Goal: Information Seeking & Learning: Find specific fact

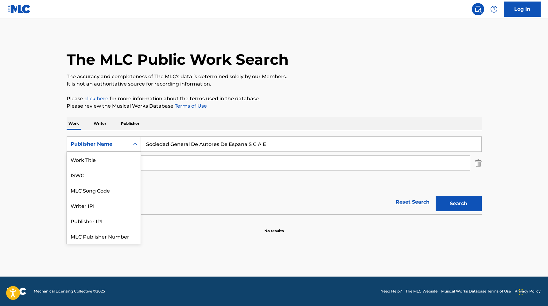
click at [118, 148] on div "Publisher Name" at bounding box center [98, 144] width 63 height 12
click at [114, 157] on div "ISWC" at bounding box center [104, 159] width 74 height 15
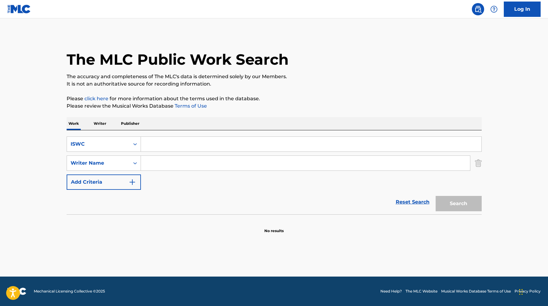
click at [151, 140] on input "Search Form" at bounding box center [311, 144] width 340 height 15
paste input "T0702129698"
type input "T0702129698"
click at [435, 196] on button "Search" at bounding box center [458, 203] width 46 height 15
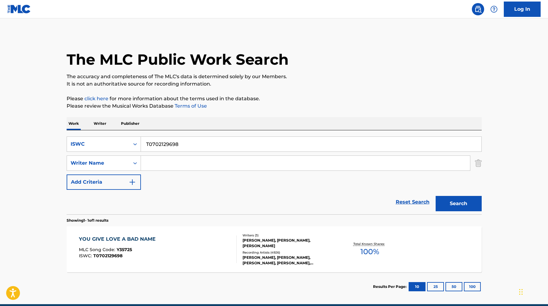
click at [294, 253] on div "Recording Artists ( 4926 )" at bounding box center [288, 252] width 93 height 5
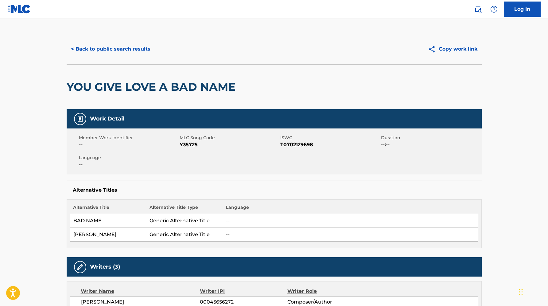
click at [116, 46] on button "< Back to public search results" at bounding box center [111, 48] width 88 height 15
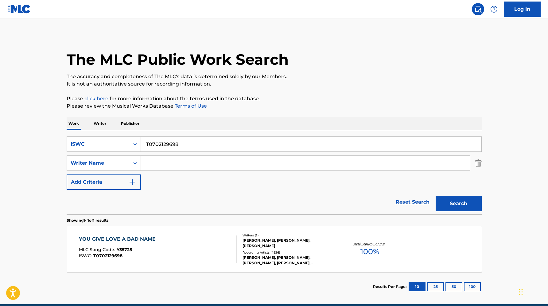
click at [160, 154] on div "SearchWithCriteriab95af27c-7094-46d7-8447-daec12b405bf ISWC T0702129698 SearchW…" at bounding box center [274, 163] width 415 height 53
click at [159, 148] on input "T0702129698" at bounding box center [311, 144] width 340 height 15
paste input "9093443766"
type input "T9093443766"
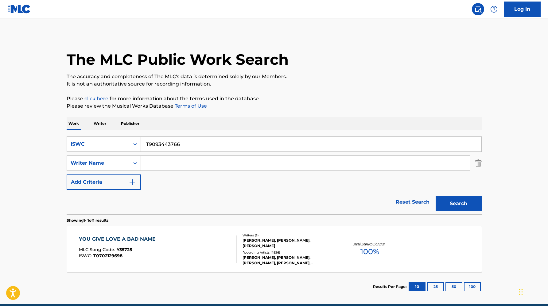
click at [435, 196] on button "Search" at bounding box center [458, 203] width 46 height 15
click at [271, 250] on div "Writers ( 7 ) STEVE CRITTALL, ALEX MC GOWAN, NICHOLAS BIRD, MARTINA TOPLEY BIRD…" at bounding box center [286, 249] width 98 height 33
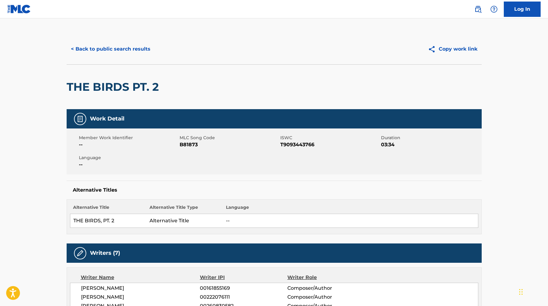
click at [109, 50] on button "< Back to public search results" at bounding box center [111, 48] width 88 height 15
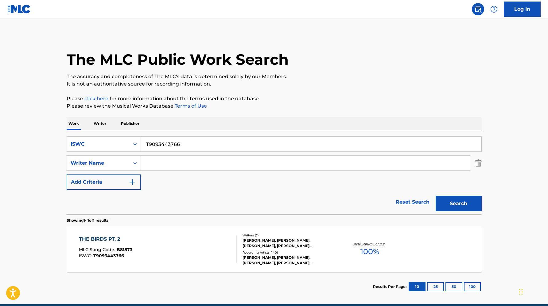
click at [175, 144] on input "T9093443766" at bounding box center [311, 144] width 340 height 15
paste input "3139419715"
click at [435, 196] on button "Search" at bounding box center [458, 203] width 46 height 15
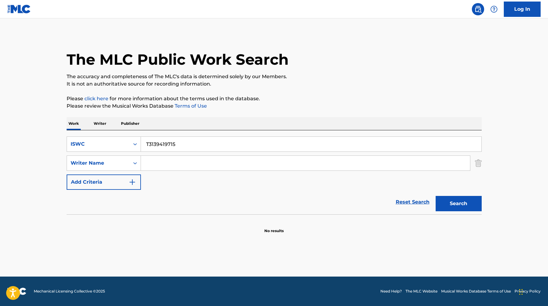
click at [189, 145] on input "T3139419715" at bounding box center [311, 144] width 340 height 15
paste input "9257462990"
type input "T9257462990"
click at [435, 196] on button "Search" at bounding box center [458, 203] width 46 height 15
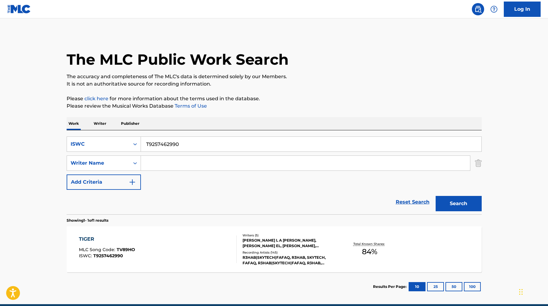
click at [255, 247] on div "FABIUS L A FABIAN LENSSEN, FADIL GHOUL EL, MATEUSZ BOROWICZ, FERRUCCIO TEBALDI,…" at bounding box center [288, 243] width 93 height 11
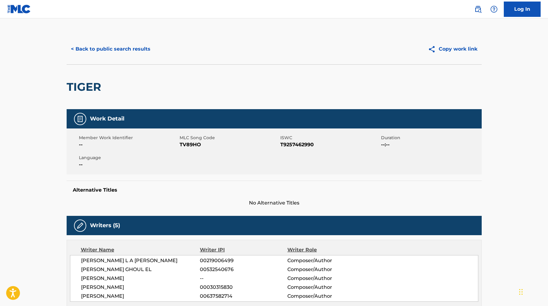
click at [115, 41] on div "< Back to public search results Copy work link" at bounding box center [274, 49] width 415 height 31
click at [116, 48] on button "< Back to public search results" at bounding box center [111, 48] width 88 height 15
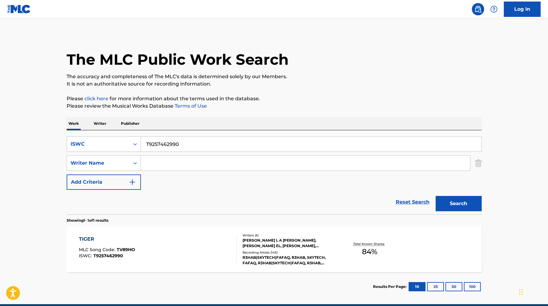
click at [178, 144] on input "T9257462990" at bounding box center [311, 144] width 340 height 15
paste input "0723124433"
click at [435, 196] on button "Search" at bounding box center [458, 203] width 46 height 15
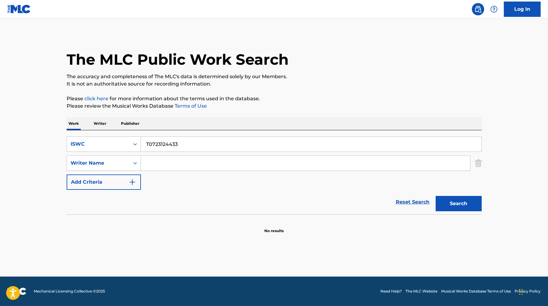
click at [173, 140] on input "T0723124433" at bounding box center [311, 144] width 340 height 15
paste input "3222627381"
type input "T3222627381"
click at [435, 196] on button "Search" at bounding box center [458, 203] width 46 height 15
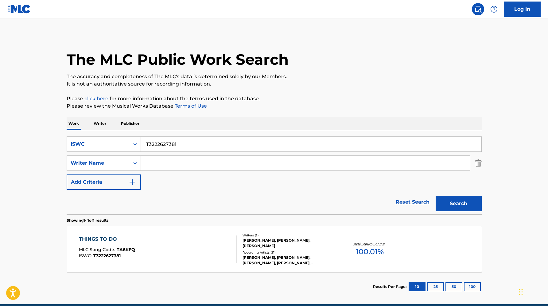
click at [270, 247] on div "ZACK TOP, CARSON CHAMBERLAIN, MARK EUGENE NESLER" at bounding box center [288, 243] width 93 height 11
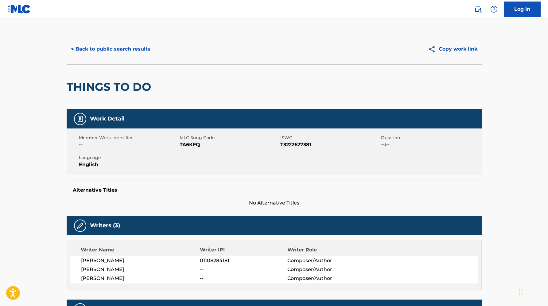
click at [144, 47] on button "< Back to public search results" at bounding box center [111, 48] width 88 height 15
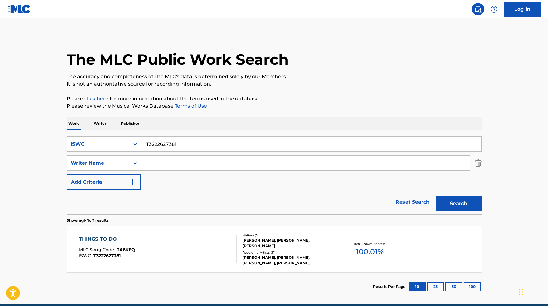
click at [214, 145] on input "T3222627381" at bounding box center [311, 144] width 340 height 15
paste input "9231662003"
type input "T9231662003"
click at [435, 196] on button "Search" at bounding box center [458, 203] width 46 height 15
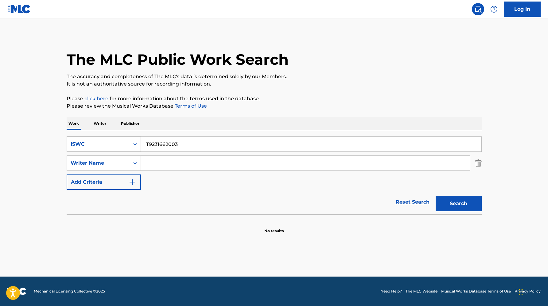
click at [124, 145] on div "ISWC" at bounding box center [98, 143] width 55 height 7
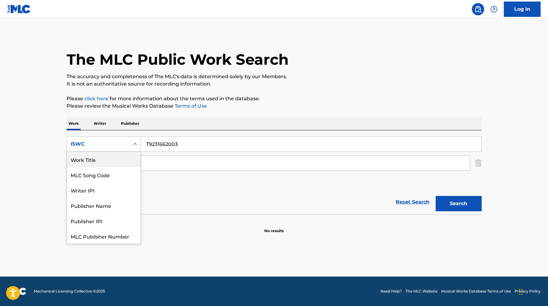
click at [110, 156] on div "Work Title" at bounding box center [104, 159] width 74 height 15
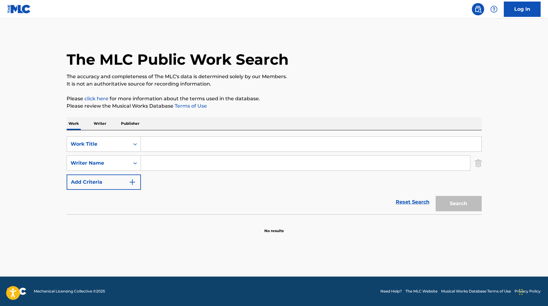
click at [160, 159] on input "Search Form" at bounding box center [305, 163] width 329 height 15
paste input "BARNETT"
type input "BARNETT"
click at [167, 148] on input "Search Form" at bounding box center [311, 144] width 340 height 15
type input "i am born to run"
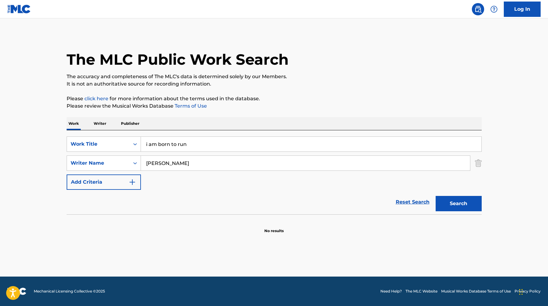
click at [470, 208] on button "Search" at bounding box center [458, 203] width 46 height 15
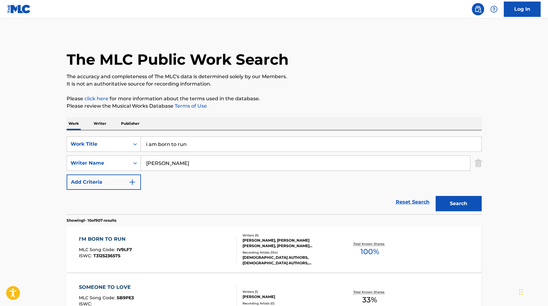
click at [285, 240] on div "DAVID M RUBLIN, ZACHARY MICHAEL BARNETT, MATTHEW JOHN SANCHEZ, JAMES ADAM SHELL…" at bounding box center [288, 243] width 93 height 11
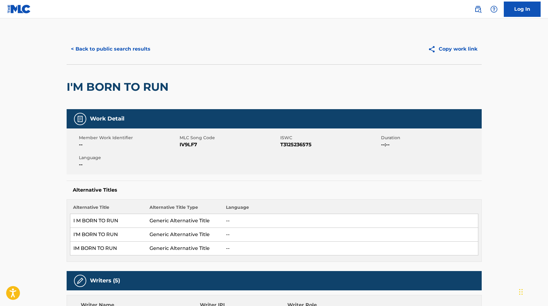
click at [184, 143] on span "IV9LF7" at bounding box center [228, 144] width 99 height 7
copy span "IV9LF7"
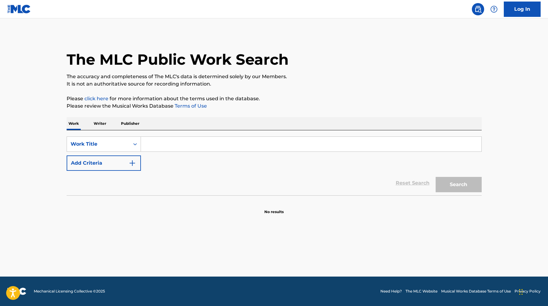
click at [186, 145] on input "Search Form" at bounding box center [311, 144] width 340 height 15
paste input "Chrysalis Music Ltd."
type input "Chrysalis Music Ltd."
click at [96, 143] on div "Work Title" at bounding box center [98, 143] width 55 height 7
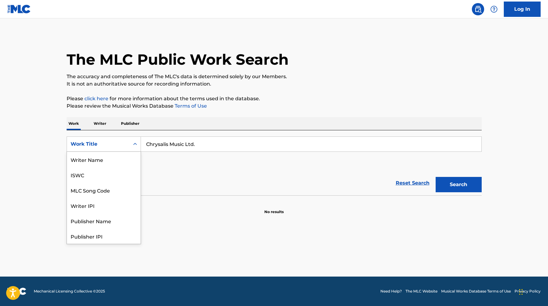
scroll to position [31, 0]
click at [98, 193] on div "Publisher Name" at bounding box center [104, 190] width 74 height 15
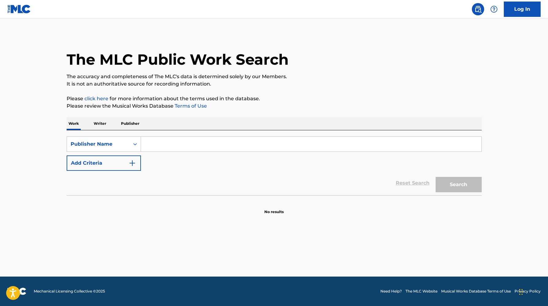
click at [160, 145] on input "Search Form" at bounding box center [311, 144] width 340 height 15
paste input "Chrysalis Music Ltd."
type input "Chrysalis Music Ltd."
click at [435, 177] on button "Search" at bounding box center [458, 184] width 46 height 15
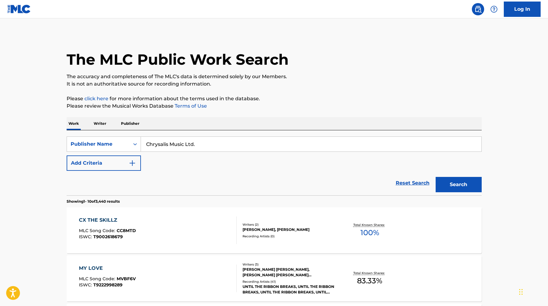
click at [280, 234] on div "Recording Artists ( 0 )" at bounding box center [288, 236] width 93 height 5
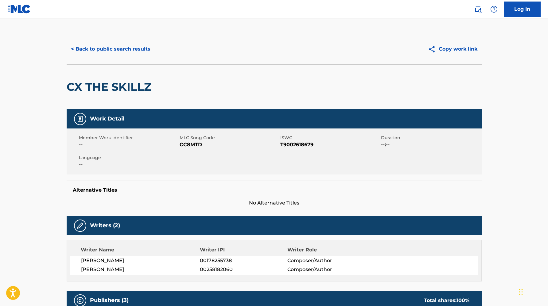
click at [125, 53] on button "< Back to public search results" at bounding box center [111, 48] width 88 height 15
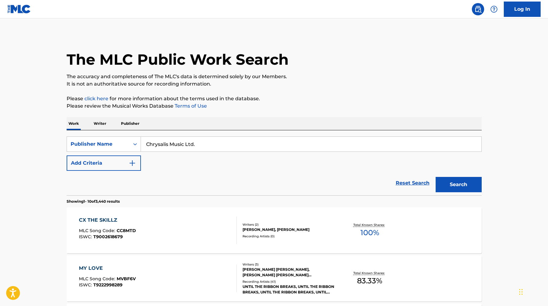
click at [167, 145] on input "Chrysalis Music Ltd." at bounding box center [311, 144] width 340 height 15
paste input "KMR MUSIC ROYALTIES II SCSP"
type input "KMR MUSIC ROYALTIES II SCSP"
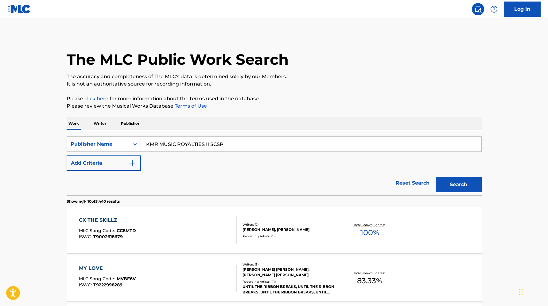
click at [435, 177] on button "Search" at bounding box center [458, 184] width 46 height 15
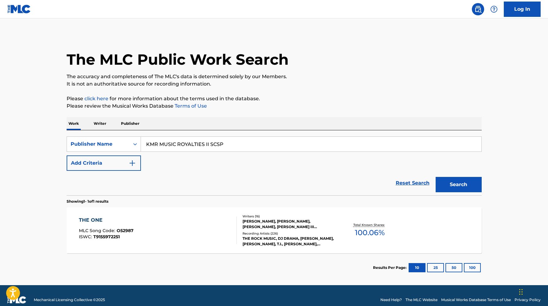
click at [259, 234] on div "Recording Artists ( 226 )" at bounding box center [288, 233] width 93 height 5
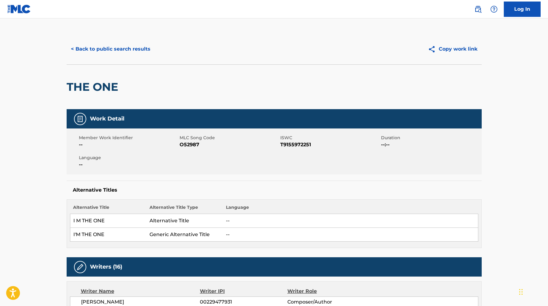
click at [134, 46] on button "< Back to public search results" at bounding box center [111, 48] width 88 height 15
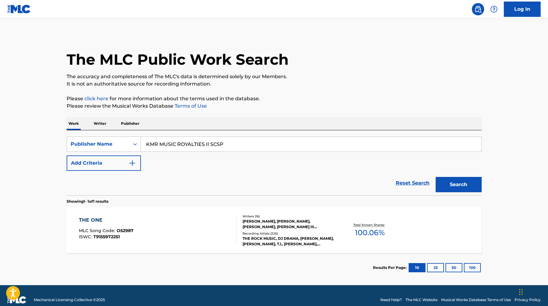
click at [175, 142] on input "KMR MUSIC ROYALTIES II SCSP" at bounding box center [311, 144] width 340 height 15
paste input "MYKAI MUSIC"
type input "MYKAI MUSIC"
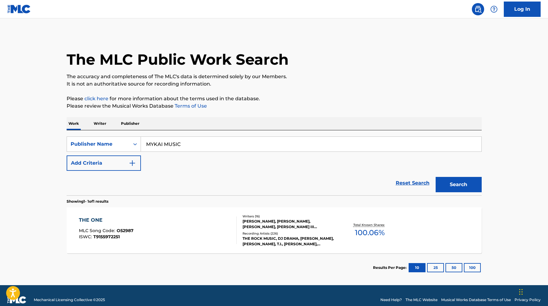
click at [435, 177] on button "Search" at bounding box center [458, 184] width 46 height 15
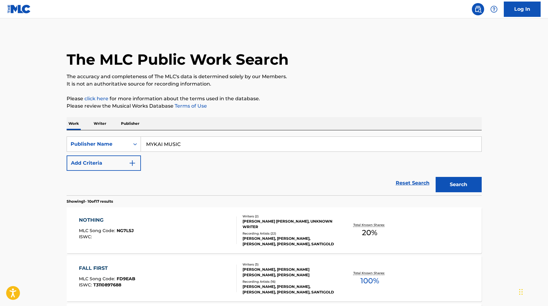
click at [303, 240] on div "[PERSON_NAME], [PERSON_NAME], [PERSON_NAME], [PERSON_NAME], SANTIGOLD" at bounding box center [288, 241] width 93 height 11
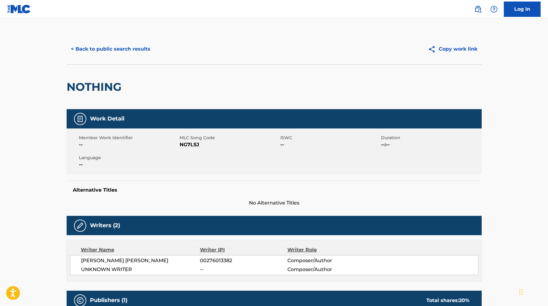
click at [194, 144] on span "NG7LSJ" at bounding box center [228, 144] width 99 height 7
copy span "NG7LSJ"
click at [105, 54] on button "< Back to public search results" at bounding box center [111, 48] width 88 height 15
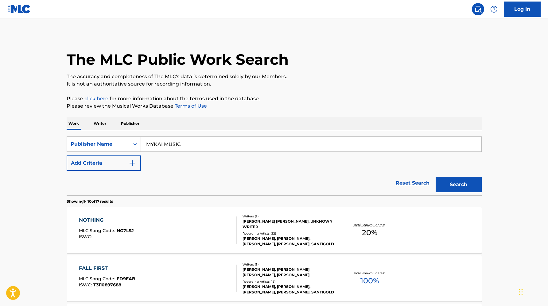
click at [185, 141] on input "MYKAI MUSIC" at bounding box center [311, 144] width 340 height 15
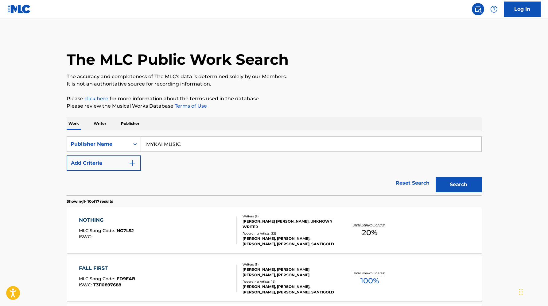
paste input "Killer Tracks"
type input "Killer Tracks"
click at [435, 177] on button "Search" at bounding box center [458, 184] width 46 height 15
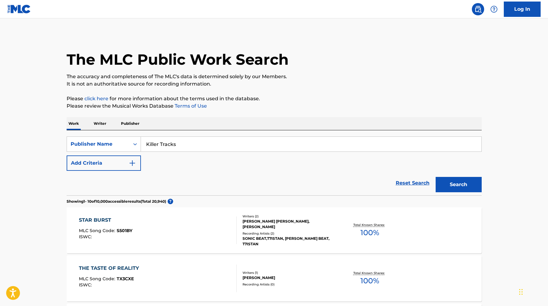
click at [290, 233] on div "Writers ( 2 ) [PERSON_NAME] [PERSON_NAME], [PERSON_NAME] Recording Artists ( 2 …" at bounding box center [286, 230] width 98 height 33
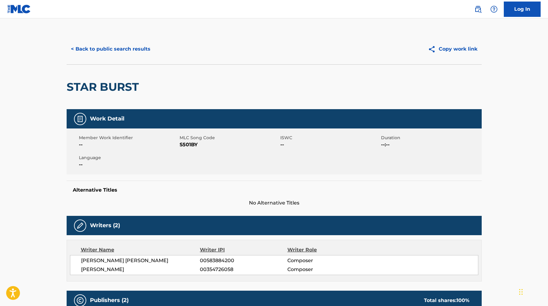
click at [181, 142] on span "S501BY" at bounding box center [228, 144] width 99 height 7
copy span "S501BY"
click at [87, 51] on button "< Back to public search results" at bounding box center [111, 48] width 88 height 15
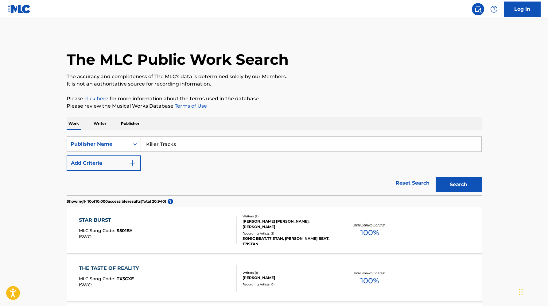
click at [166, 144] on input "Killer Tracks" at bounding box center [311, 144] width 340 height 15
paste input "GRAMPS HOUSE MUSIC"
type input "GRAMPS HOUSE MUSIC"
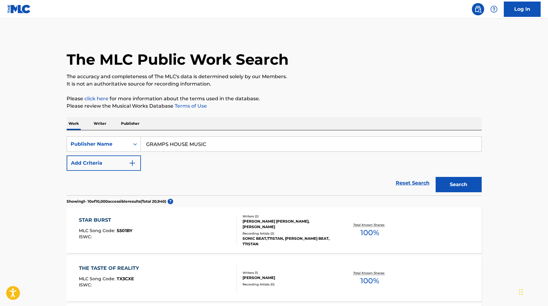
click at [435, 177] on button "Search" at bounding box center [458, 184] width 46 height 15
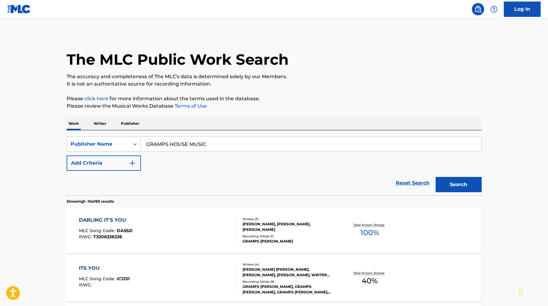
click at [263, 220] on div "Writers ( 3 )" at bounding box center [288, 219] width 93 height 5
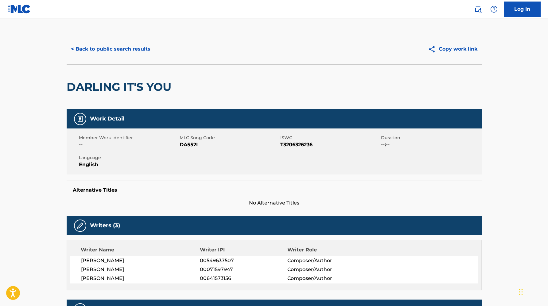
click at [111, 45] on button "< Back to public search results" at bounding box center [111, 48] width 88 height 15
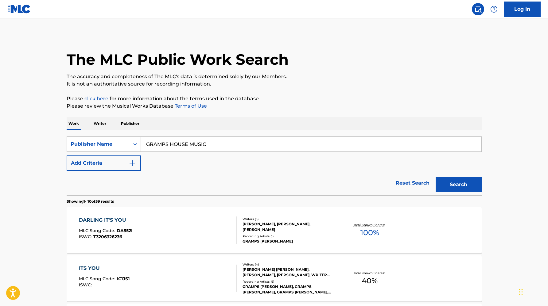
click at [167, 140] on input "GRAMPS HOUSE MUSIC" at bounding box center [311, 144] width 340 height 15
paste input "MUSIC BY STB"
type input "MUSIC BY STB"
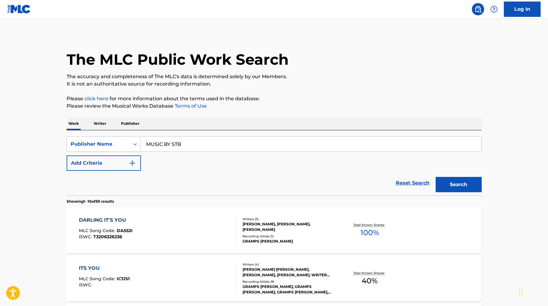
click at [435, 177] on button "Search" at bounding box center [458, 184] width 46 height 15
click at [267, 232] on div "[PERSON_NAME]" at bounding box center [288, 230] width 93 height 6
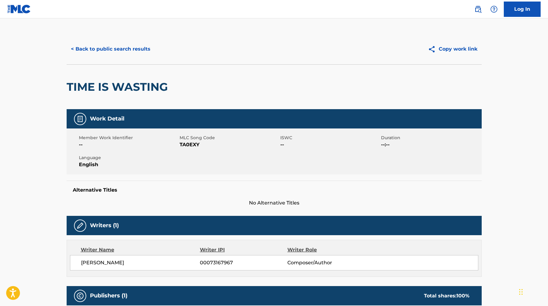
click at [96, 51] on button "< Back to public search results" at bounding box center [111, 48] width 88 height 15
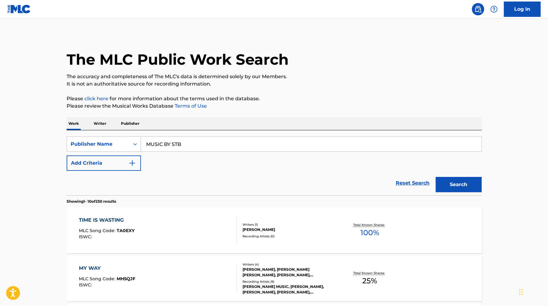
click at [155, 140] on input "MUSIC BY STB" at bounding box center [311, 144] width 340 height 15
paste input "OF BIG FAMILY"
type input "MUSIC OF BIG FAMILY"
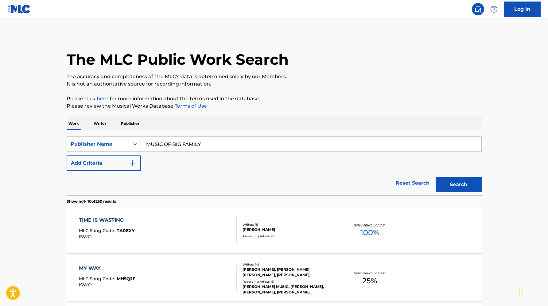
click at [435, 177] on button "Search" at bounding box center [458, 184] width 46 height 15
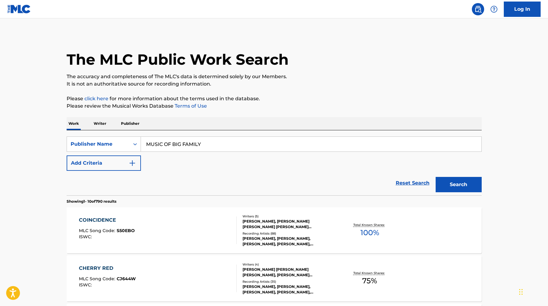
click at [267, 230] on div "Writers ( 5 ) [PERSON_NAME], [PERSON_NAME] [PERSON_NAME] [PERSON_NAME] [PERSON_…" at bounding box center [286, 230] width 98 height 33
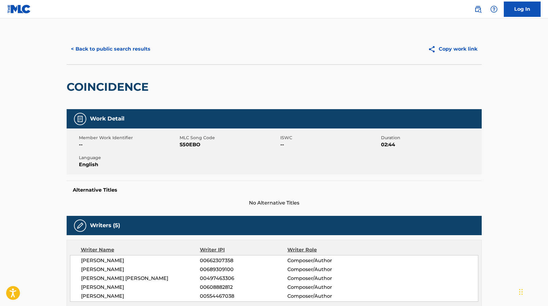
click at [111, 48] on button "< Back to public search results" at bounding box center [111, 48] width 88 height 15
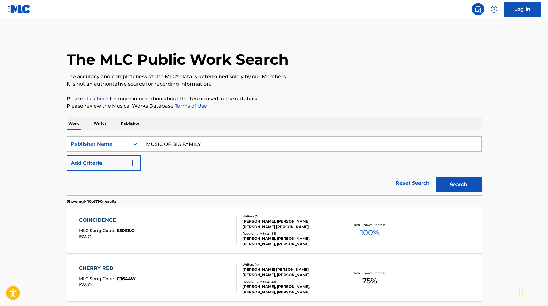
click at [179, 145] on input "MUSIC OF BIG FAMILY" at bounding box center [311, 144] width 340 height 15
paste input "ELITE EMBASSY PUBLISHING"
click at [435, 177] on button "Search" at bounding box center [458, 184] width 46 height 15
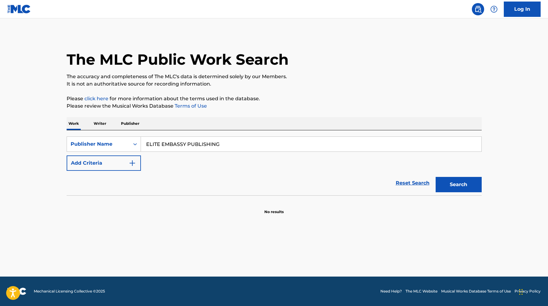
click at [179, 142] on input "ELITE EMBASSY PUBLISHING" at bounding box center [311, 144] width 340 height 15
paste input "T3222627381"
type input "T3222627381"
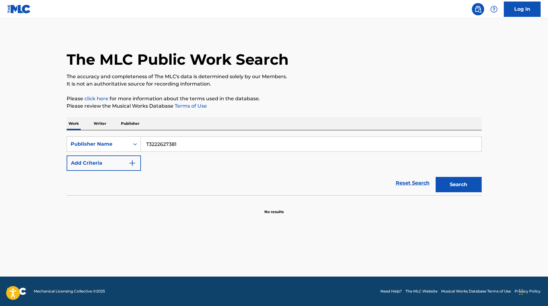
click at [435, 177] on button "Search" at bounding box center [458, 184] width 46 height 15
click at [106, 146] on div "Publisher Name" at bounding box center [98, 143] width 55 height 7
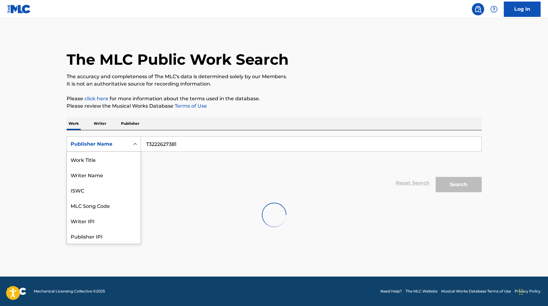
scroll to position [31, 0]
click at [108, 164] on div "ISWC" at bounding box center [104, 159] width 74 height 15
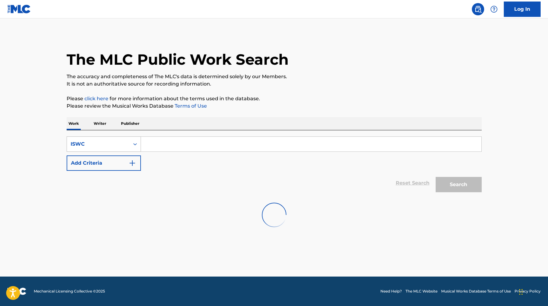
click at [87, 138] on div "ISWC" at bounding box center [104, 144] width 74 height 15
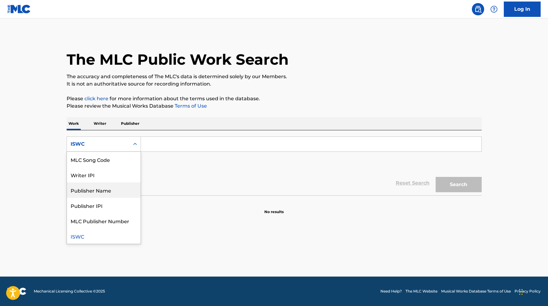
click at [99, 190] on div "Publisher Name" at bounding box center [104, 190] width 74 height 15
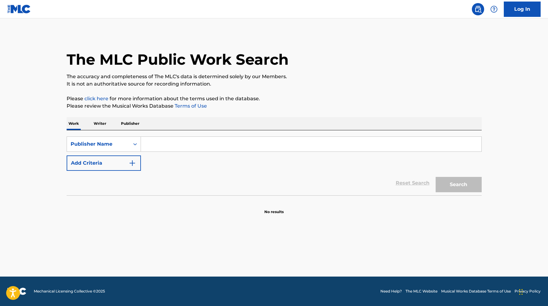
click at [176, 145] on input "Search Form" at bounding box center [311, 144] width 340 height 15
paste input "MECHANICAL COPYRIGHT PROTECTION SOCIETY LTD"
type input "MECHANICAL COPYRIGHT PROTECTION SOCIETY LTD"
click at [435, 177] on button "Search" at bounding box center [458, 184] width 46 height 15
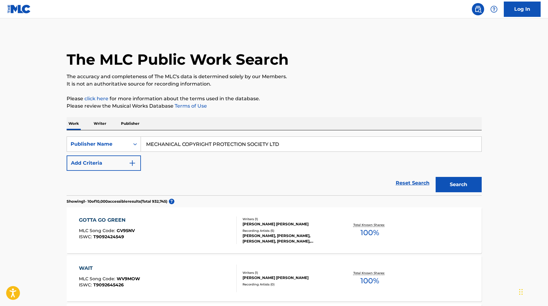
click at [261, 229] on div "Recording Artists ( 5 )" at bounding box center [288, 231] width 93 height 5
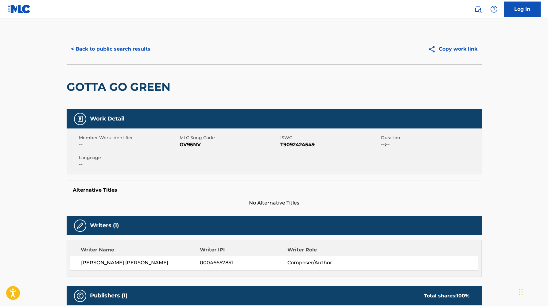
click at [117, 52] on button "< Back to public search results" at bounding box center [111, 48] width 88 height 15
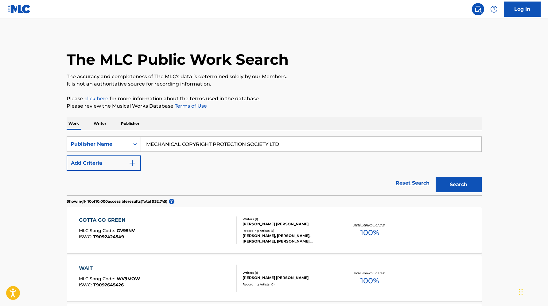
click at [183, 138] on input "MECHANICAL COPYRIGHT PROTECTION SOCIETY LTD" at bounding box center [311, 144] width 340 height 15
paste input "REGENT MUSIC CORP"
type input "REGENT MUSIC CORP"
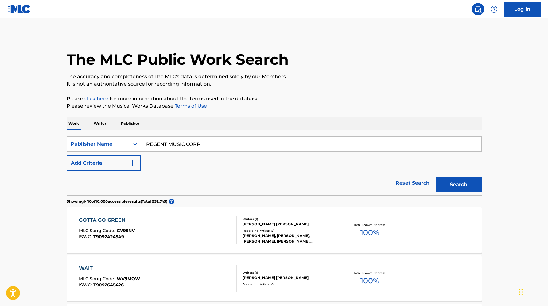
click at [435, 177] on button "Search" at bounding box center [458, 184] width 46 height 15
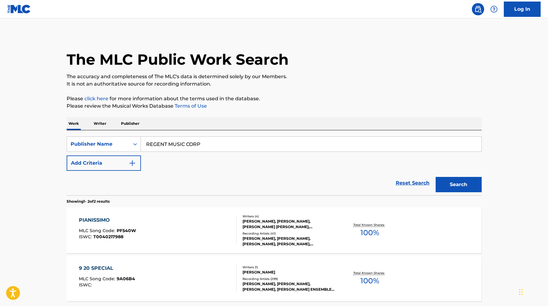
click at [272, 227] on div "[PERSON_NAME], [PERSON_NAME], [PERSON_NAME] [PERSON_NAME], [PERSON_NAME]" at bounding box center [288, 224] width 93 height 11
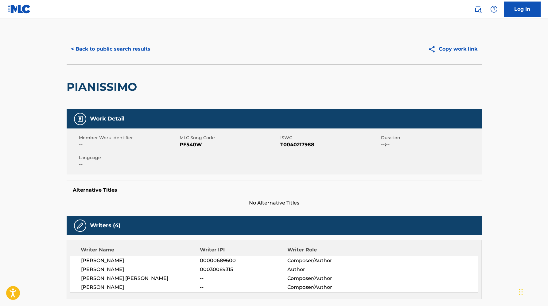
click at [187, 142] on span "PF540W" at bounding box center [228, 144] width 99 height 7
copy span "PF540W"
click at [121, 47] on button "< Back to public search results" at bounding box center [111, 48] width 88 height 15
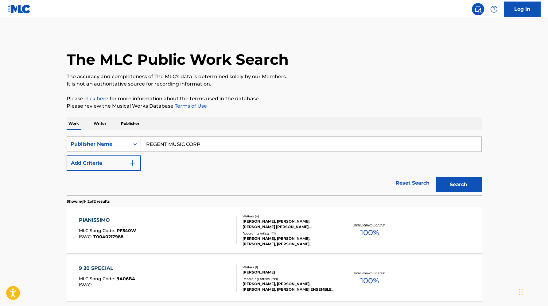
click at [156, 147] on input "REGENT MUSIC CORP" at bounding box center [311, 144] width 340 height 15
paste input "Salaam Remi Music Inc."
type input "Salaam Remi Music Inc."
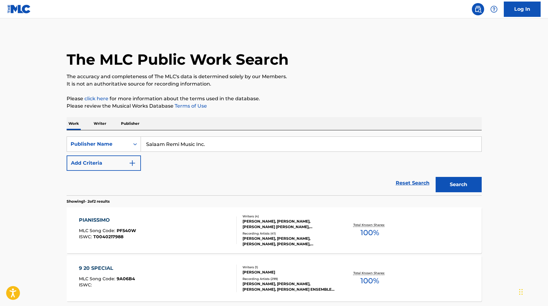
click at [435, 177] on button "Search" at bounding box center [458, 184] width 46 height 15
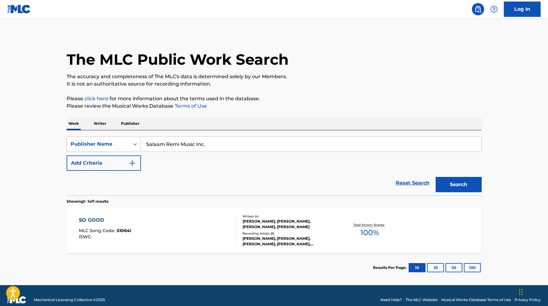
click at [266, 228] on div "[PERSON_NAME], [PERSON_NAME], [PERSON_NAME], [PERSON_NAME]" at bounding box center [288, 224] width 93 height 11
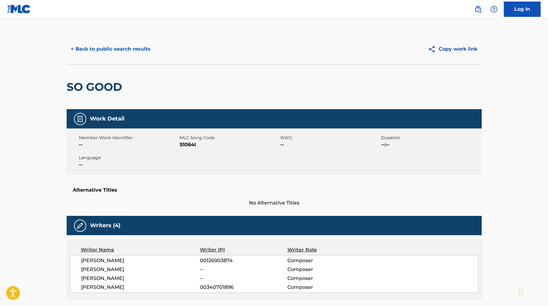
click at [188, 144] on span "S1064I" at bounding box center [228, 144] width 99 height 7
copy span "S1064I"
click at [145, 56] on button "< Back to public search results" at bounding box center [111, 48] width 88 height 15
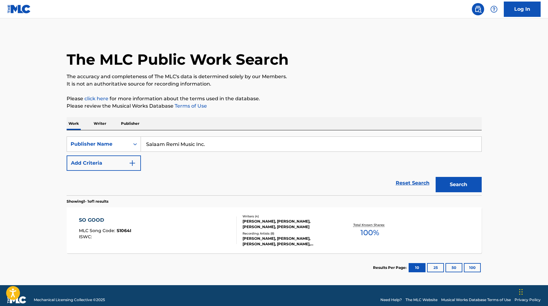
click at [183, 147] on input "Salaam Remi Music Inc." at bounding box center [311, 144] width 340 height 15
paste input "XO MUSIC PUBLISHING LLC"
type input "XO MUSIC PUBLISHING LLC"
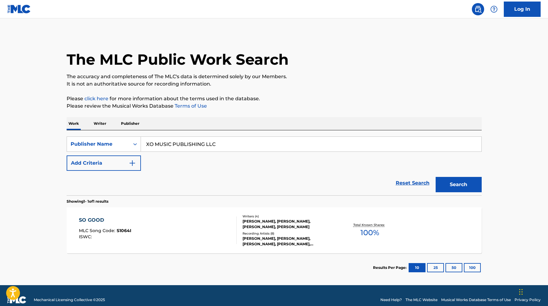
click at [435, 177] on button "Search" at bounding box center [458, 184] width 46 height 15
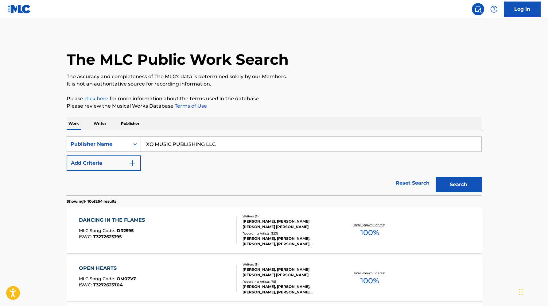
click at [273, 227] on div "[PERSON_NAME], [PERSON_NAME] [PERSON_NAME] [PERSON_NAME]" at bounding box center [288, 224] width 93 height 11
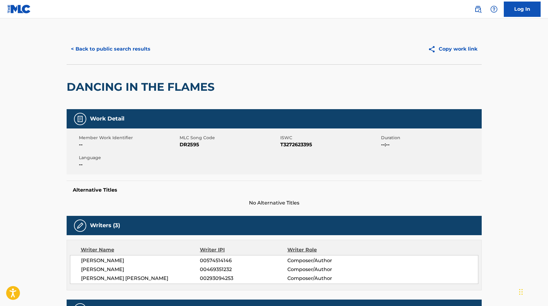
click at [192, 142] on span "DR2595" at bounding box center [228, 144] width 99 height 7
copy span "DR2595"
click at [106, 47] on button "< Back to public search results" at bounding box center [111, 48] width 88 height 15
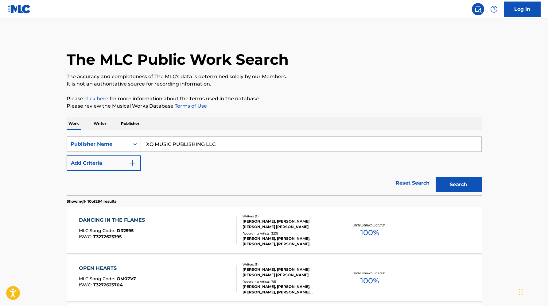
click at [182, 142] on input "XO MUSIC PUBLISHING LLC" at bounding box center [311, 144] width 340 height 15
paste input "[PERSON_NAME] Music Publishing Co. Ltd."
click at [435, 177] on button "Search" at bounding box center [458, 184] width 46 height 15
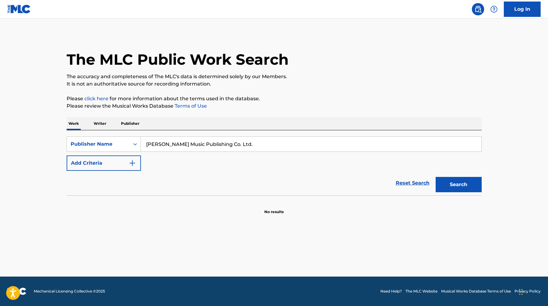
click at [223, 143] on input "[PERSON_NAME] Music Publishing Co. Ltd." at bounding box center [311, 144] width 340 height 15
paste input "Mustard on the Beat Publishing"
click at [435, 177] on button "Search" at bounding box center [458, 184] width 46 height 15
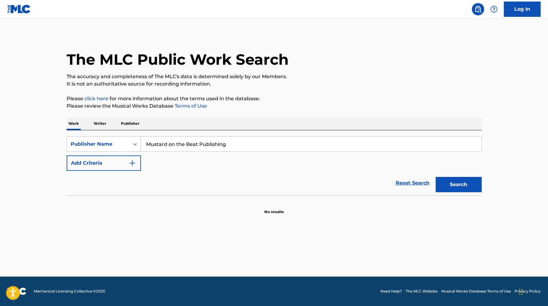
click at [182, 144] on input "Mustard on the Beat Publishing" at bounding box center [311, 144] width 340 height 15
paste input "FIVE LIONS PUBLISHING"
click at [435, 177] on button "Search" at bounding box center [458, 184] width 46 height 15
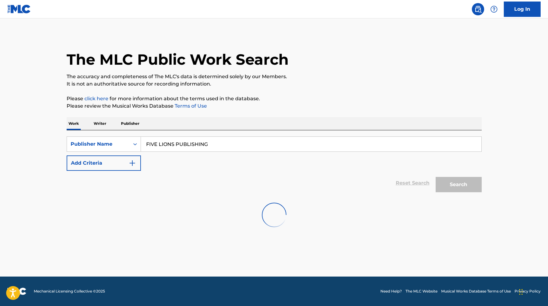
type input "FIVE LIONS PUBLISHING"
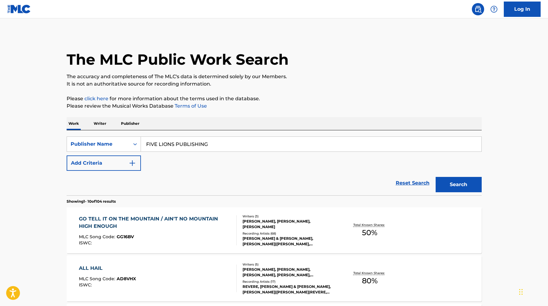
click at [323, 236] on div "[PERSON_NAME] & [PERSON_NAME], [PERSON_NAME]|[PERSON_NAME], [PERSON_NAME] & [PE…" at bounding box center [288, 241] width 93 height 11
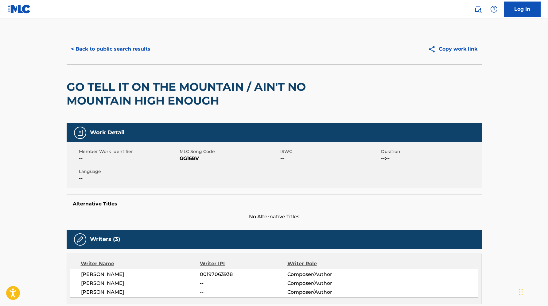
click at [193, 158] on span "GG16BV" at bounding box center [228, 158] width 99 height 7
copy span "GG16BV"
